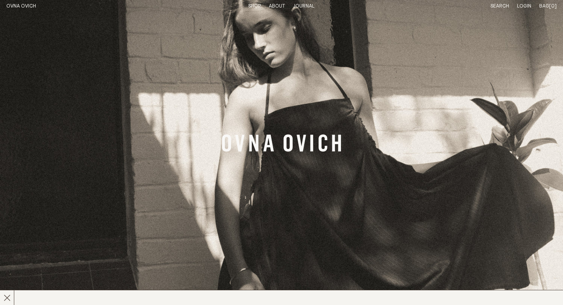
click at [255, 6] on link "Shop" at bounding box center [254, 6] width 13 height 5
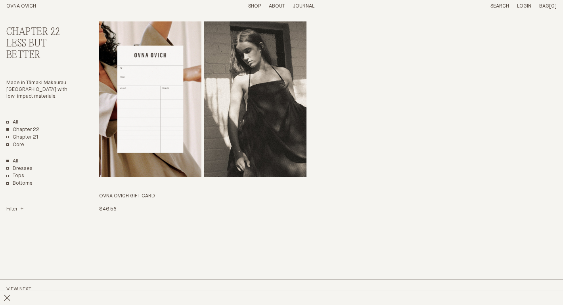
scroll to position [1792, 0]
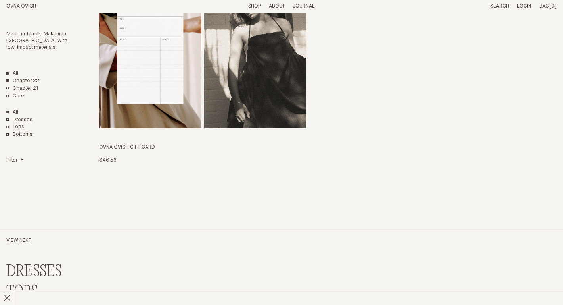
click at [16, 72] on link "All" at bounding box center [12, 73] width 12 height 7
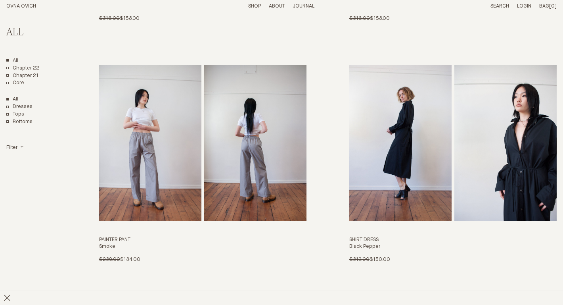
scroll to position [2728, 0]
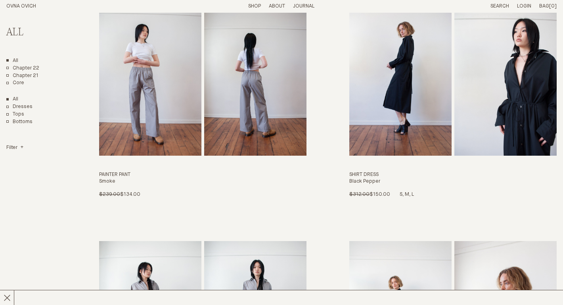
click at [438, 92] on img "Shirt Dress" at bounding box center [401, 78] width 102 height 156
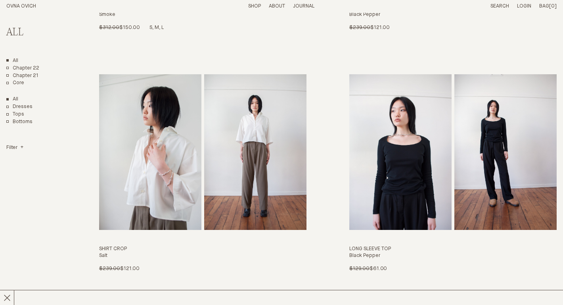
scroll to position [3176, 0]
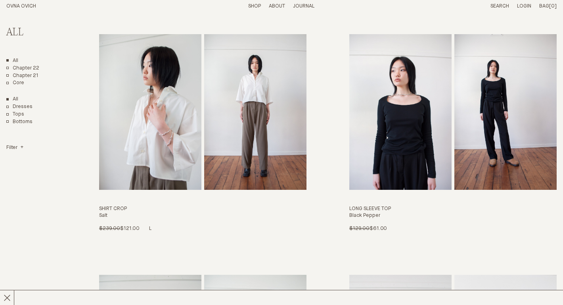
click at [238, 128] on img "Shirt Crop" at bounding box center [255, 112] width 102 height 156
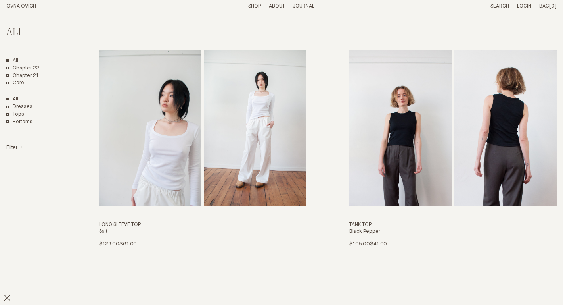
scroll to position [3415, 0]
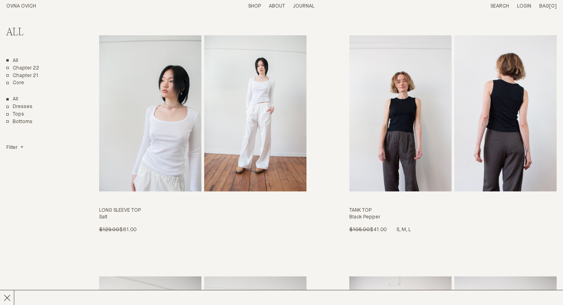
click at [429, 149] on img "Tank Top" at bounding box center [401, 113] width 102 height 156
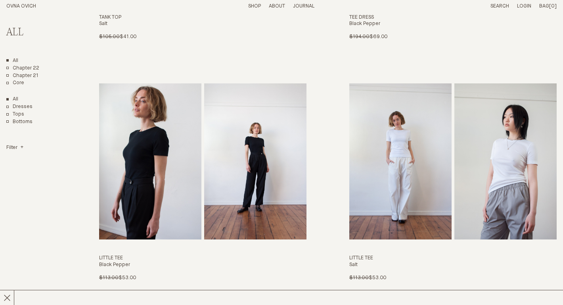
scroll to position [3849, 0]
click at [259, 175] on img "Little Tee" at bounding box center [255, 161] width 102 height 156
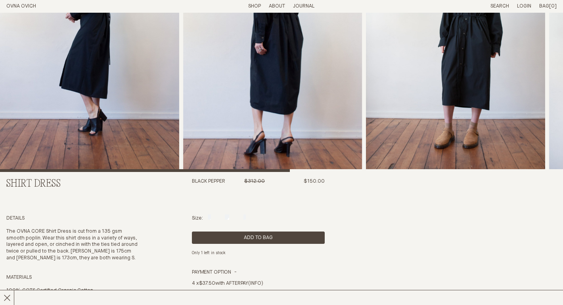
scroll to position [113, 0]
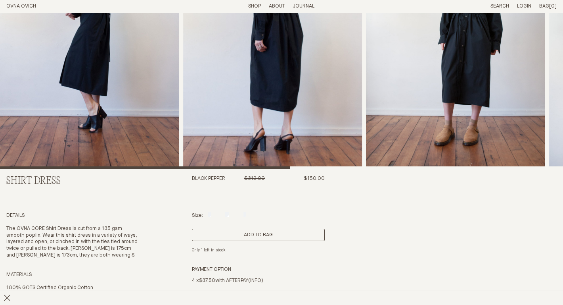
click at [220, 234] on button "Add to Bag" at bounding box center [258, 235] width 133 height 12
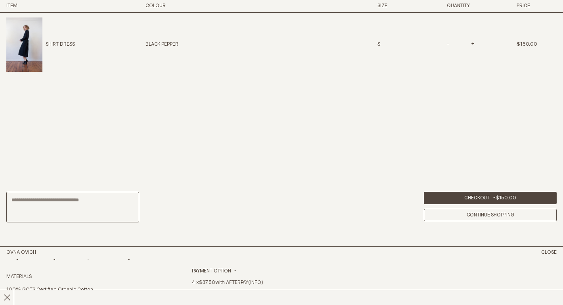
scroll to position [360, 0]
click at [167, 267] on div "Shirt Dress Black Pepper $312.00 $150.00 Details The OVNA CORE Shirt Dress is c…" at bounding box center [281, 233] width 551 height 669
click at [552, 251] on button "Close" at bounding box center [549, 252] width 15 height 7
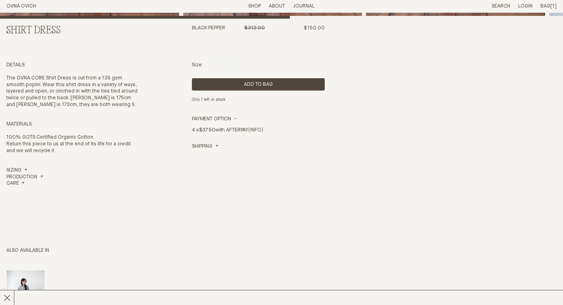
scroll to position [263, 0]
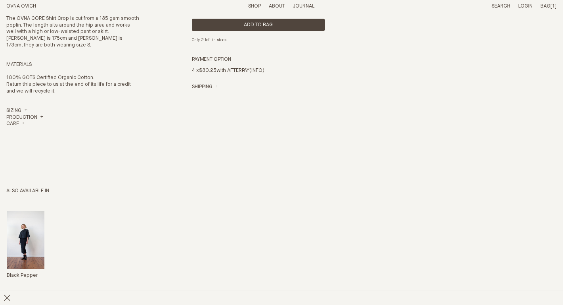
scroll to position [301, 0]
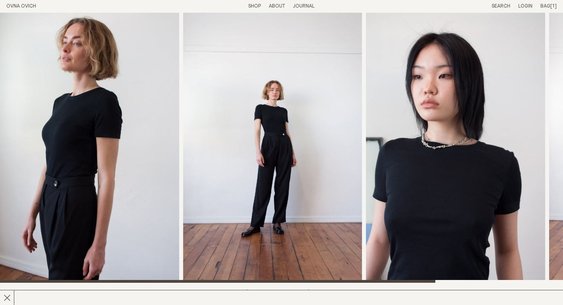
scroll to position [173, 0]
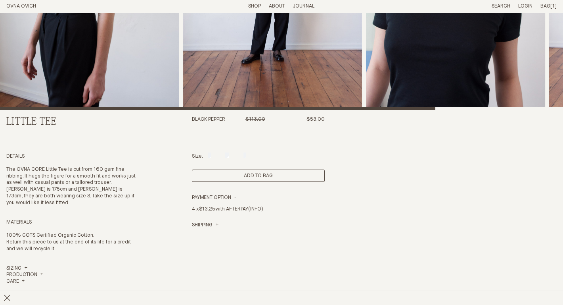
click at [226, 170] on button "Add to Bag" at bounding box center [258, 175] width 133 height 12
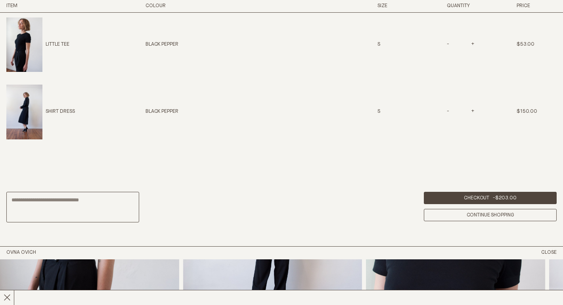
scroll to position [419, 0]
